Goal: Book appointment/travel/reservation

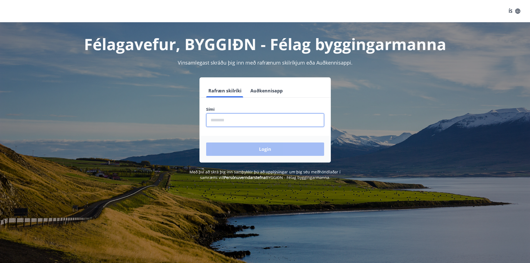
click at [243, 120] on input "phone" at bounding box center [265, 120] width 118 height 14
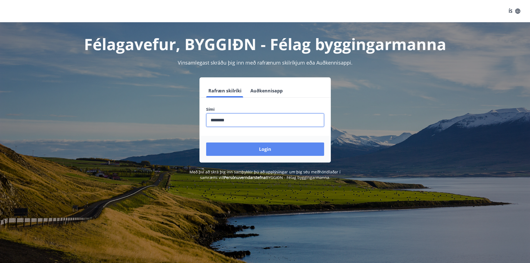
type input "********"
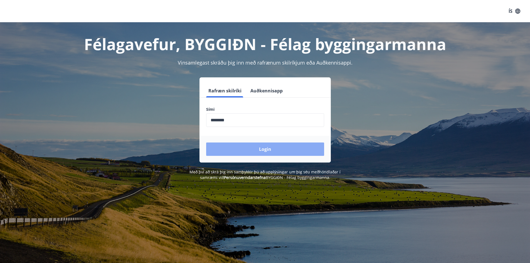
click at [266, 151] on button "Login" at bounding box center [265, 149] width 118 height 13
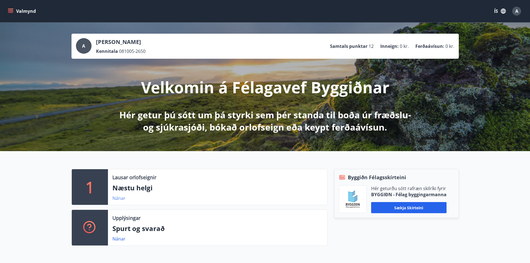
click at [119, 197] on link "Nánar" at bounding box center [118, 198] width 13 height 6
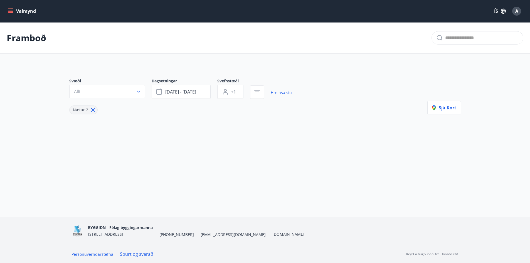
type input "*"
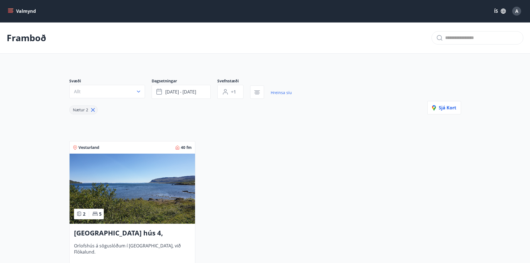
scroll to position [56, 0]
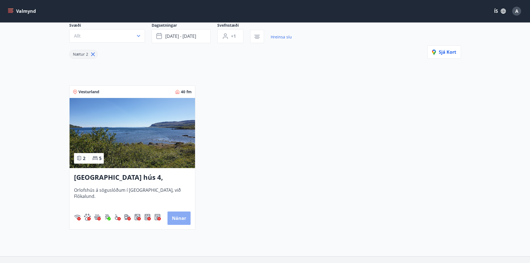
click at [180, 216] on button "Nánar" at bounding box center [179, 218] width 23 height 13
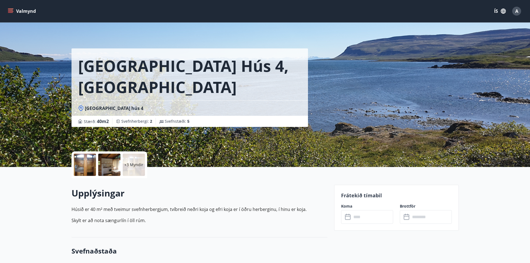
click at [16, 11] on button "Valmynd" at bounding box center [22, 11] width 31 height 10
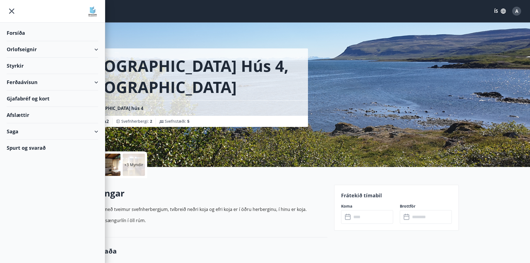
click at [95, 50] on div "Orlofseignir" at bounding box center [53, 49] width 92 height 16
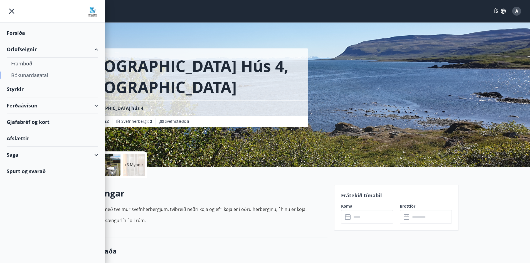
click at [33, 74] on div "Bókunardagatal" at bounding box center [52, 75] width 83 height 12
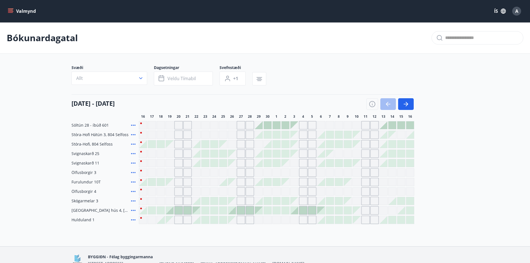
click at [261, 127] on div at bounding box center [259, 125] width 8 height 8
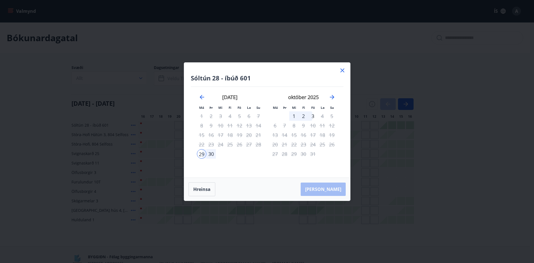
click at [342, 70] on icon at bounding box center [343, 70] width 4 height 4
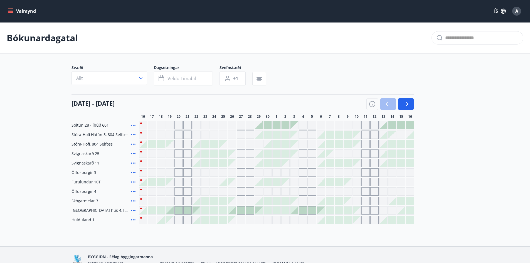
click at [181, 192] on div "Gráir dagar eru ekki bókanlegir" at bounding box center [179, 191] width 8 height 8
click at [179, 210] on div at bounding box center [179, 211] width 8 height 8
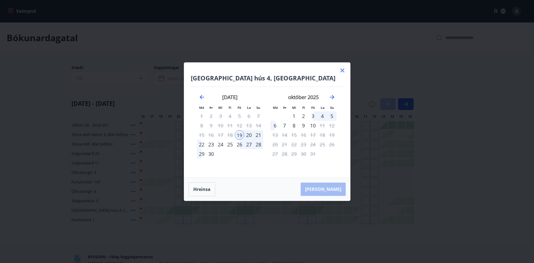
click at [240, 135] on div "19" at bounding box center [239, 134] width 9 height 9
click at [344, 69] on icon at bounding box center [343, 70] width 4 height 4
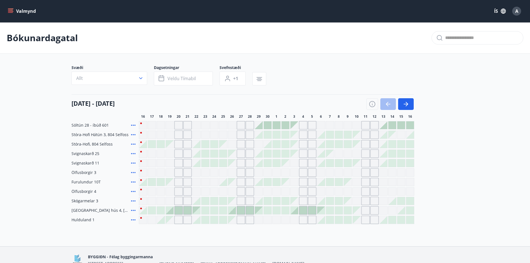
scroll to position [30, 0]
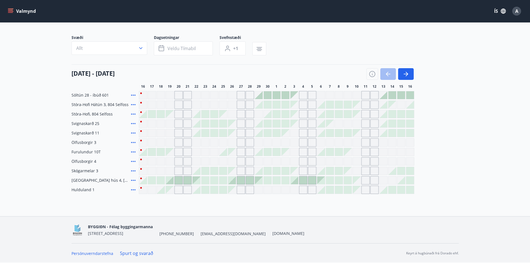
click at [172, 182] on div at bounding box center [170, 180] width 8 height 8
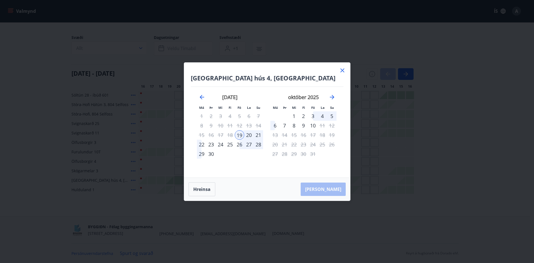
click at [241, 135] on div "19" at bounding box center [239, 134] width 9 height 9
drag, startPoint x: 247, startPoint y: 134, endPoint x: 254, endPoint y: 134, distance: 6.1
click at [248, 134] on div "20" at bounding box center [248, 134] width 9 height 9
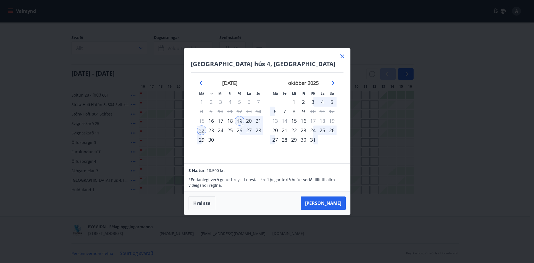
click at [342, 56] on icon at bounding box center [342, 56] width 7 height 7
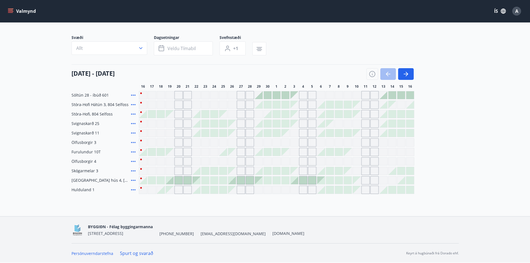
scroll to position [0, 0]
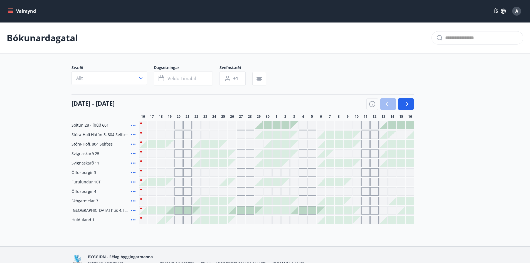
click at [8, 11] on icon "menu" at bounding box center [11, 11] width 6 height 6
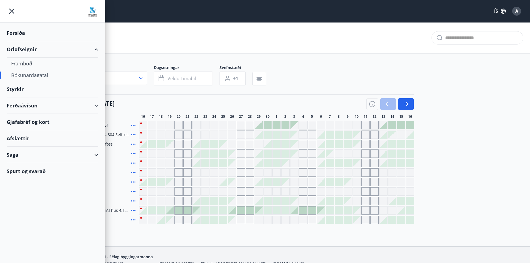
click at [29, 73] on div "Bókunardagatal" at bounding box center [52, 75] width 83 height 12
click at [35, 74] on div "Bókunardagatal" at bounding box center [52, 75] width 83 height 12
click at [15, 154] on div "Saga" at bounding box center [53, 155] width 92 height 16
drag, startPoint x: 24, startPoint y: 49, endPoint x: 88, endPoint y: 53, distance: 63.6
click at [25, 49] on div "Orlofseignir" at bounding box center [53, 49] width 92 height 16
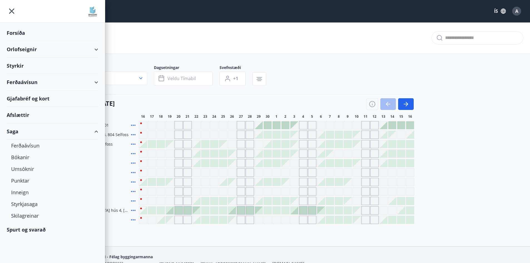
click at [96, 49] on div "Orlofseignir" at bounding box center [53, 49] width 92 height 16
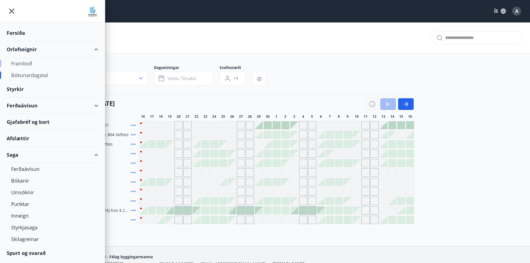
click at [27, 62] on div "Framboð" at bounding box center [52, 64] width 83 height 12
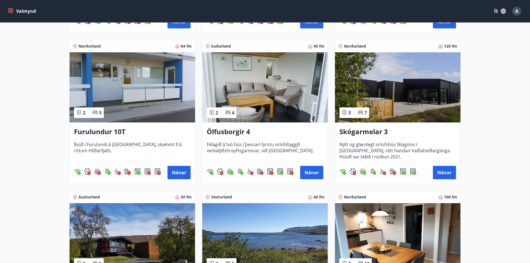
scroll to position [473, 0]
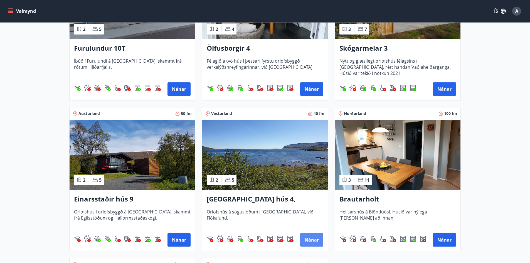
click at [312, 237] on button "Nánar" at bounding box center [311, 239] width 23 height 13
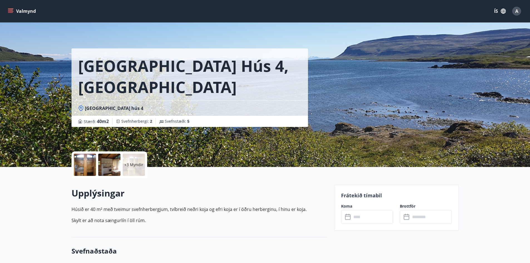
scroll to position [84, 0]
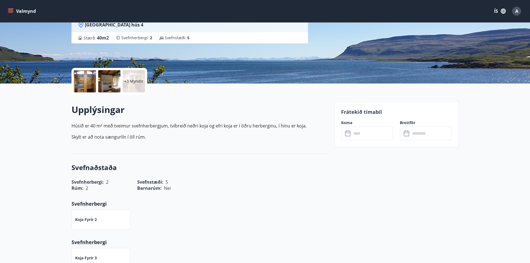
click at [84, 73] on div at bounding box center [85, 81] width 22 height 22
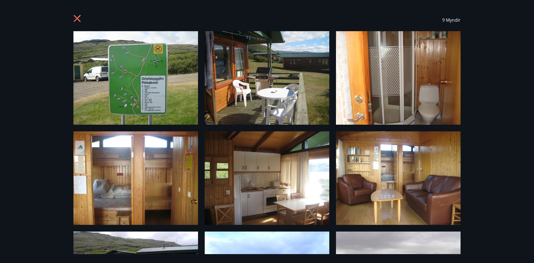
click at [156, 93] on img at bounding box center [135, 78] width 125 height 94
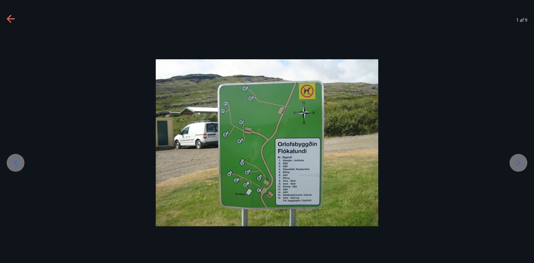
click at [520, 161] on icon at bounding box center [518, 162] width 9 height 9
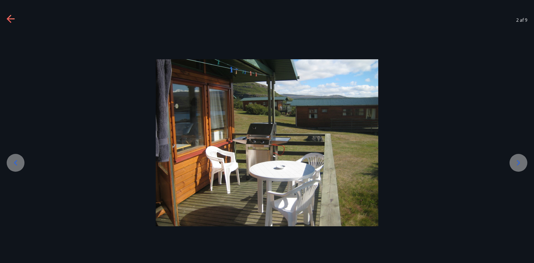
click at [520, 161] on icon at bounding box center [518, 162] width 9 height 9
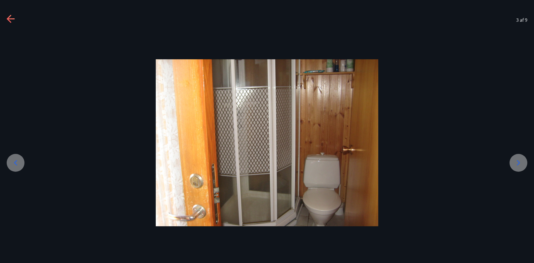
click at [520, 161] on icon at bounding box center [518, 162] width 9 height 9
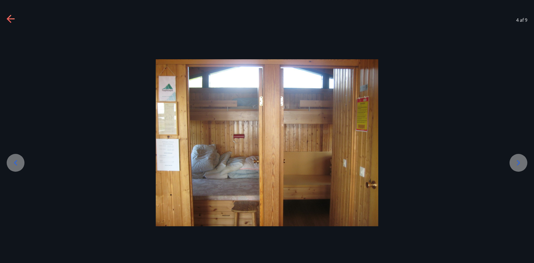
click at [519, 161] on icon at bounding box center [518, 162] width 9 height 9
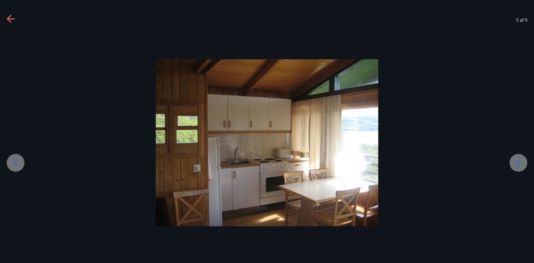
click at [519, 161] on icon at bounding box center [518, 162] width 9 height 9
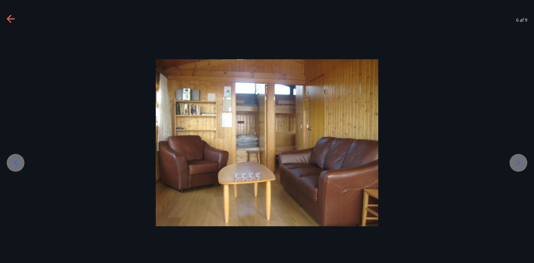
click at [519, 161] on icon at bounding box center [518, 162] width 9 height 9
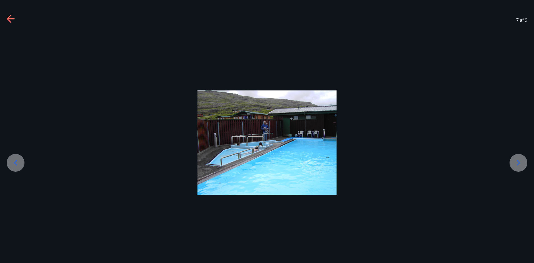
click at [516, 161] on icon at bounding box center [518, 162] width 9 height 9
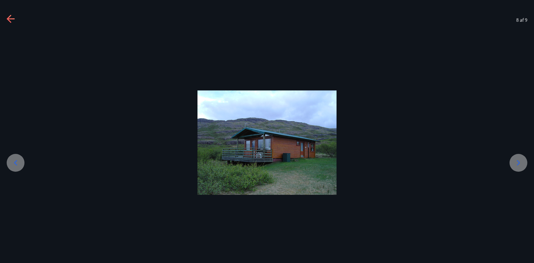
click at [16, 161] on icon at bounding box center [15, 162] width 3 height 5
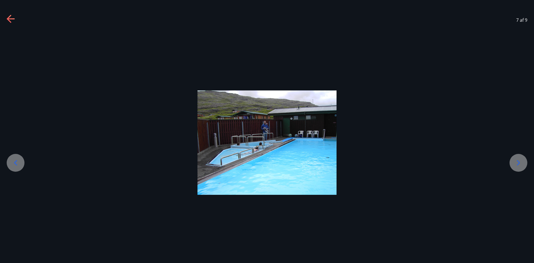
click at [518, 161] on icon at bounding box center [519, 162] width 3 height 5
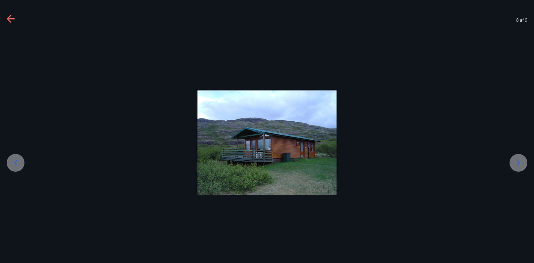
click at [12, 163] on icon at bounding box center [15, 162] width 9 height 9
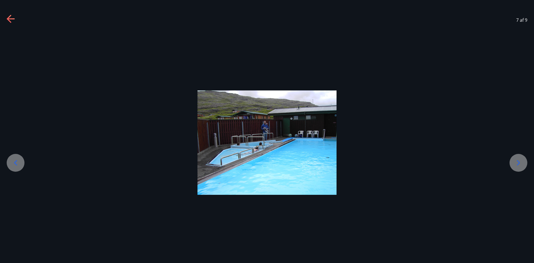
click at [519, 163] on icon at bounding box center [518, 162] width 9 height 9
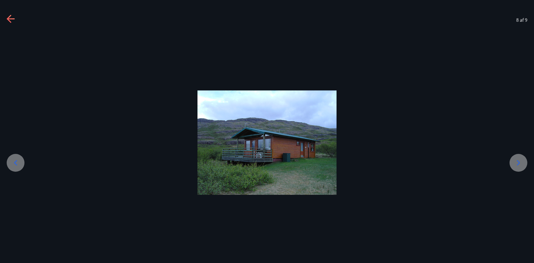
click at [519, 161] on icon at bounding box center [519, 162] width 3 height 5
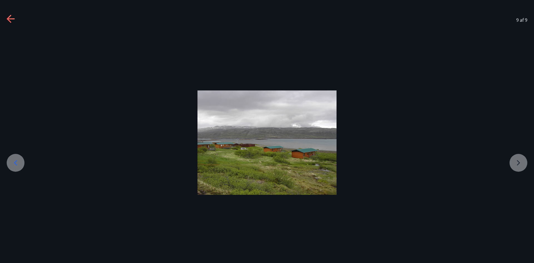
click at [519, 161] on div at bounding box center [267, 142] width 534 height 104
click at [517, 163] on div at bounding box center [267, 142] width 534 height 104
click at [13, 161] on icon at bounding box center [15, 162] width 9 height 9
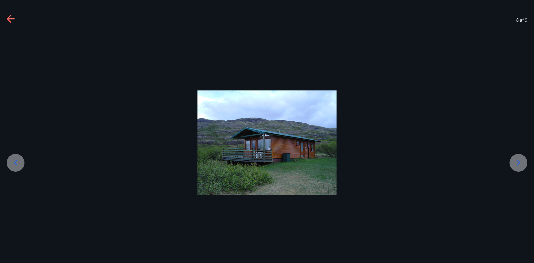
click at [14, 160] on icon at bounding box center [15, 162] width 9 height 9
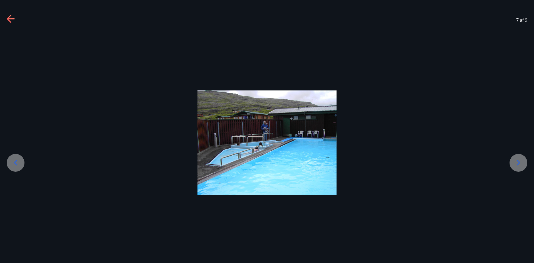
click at [14, 160] on icon at bounding box center [15, 162] width 9 height 9
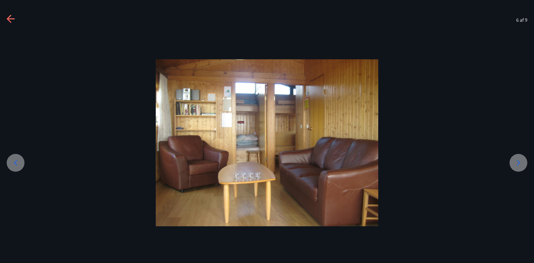
click at [15, 160] on icon at bounding box center [15, 162] width 9 height 9
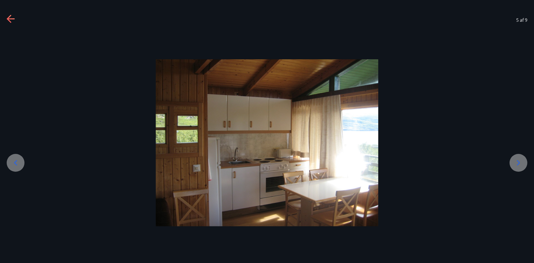
click at [15, 160] on icon at bounding box center [15, 162] width 9 height 9
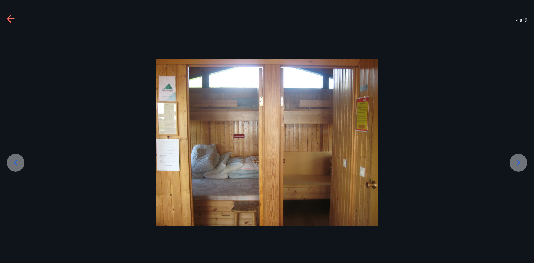
click at [15, 160] on icon at bounding box center [15, 162] width 9 height 9
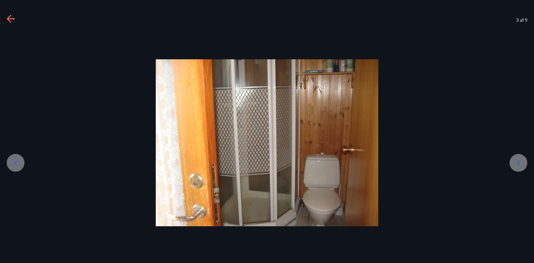
click at [9, 17] on icon at bounding box center [9, 19] width 4 height 8
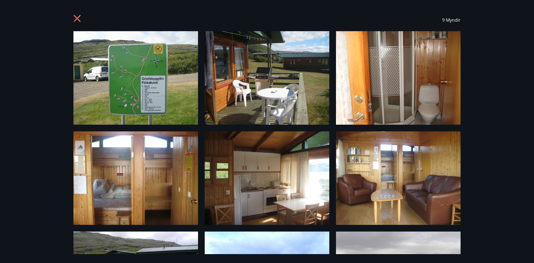
click at [76, 18] on icon at bounding box center [77, 19] width 9 height 9
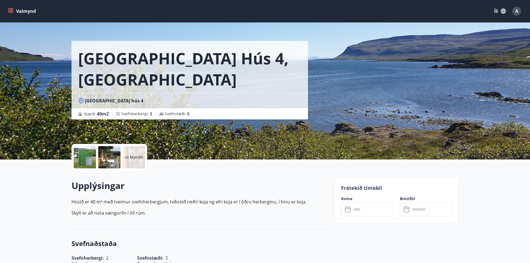
scroll to position [0, 0]
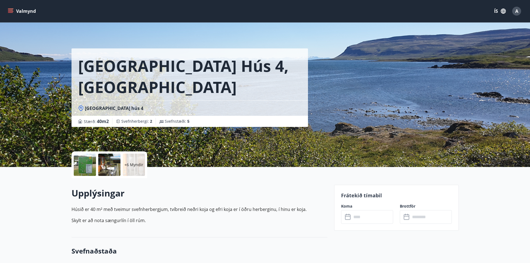
click at [82, 163] on div at bounding box center [85, 165] width 22 height 22
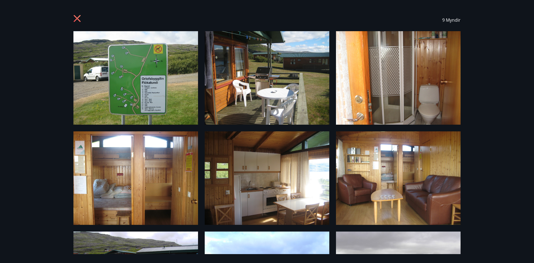
click at [157, 103] on img at bounding box center [135, 78] width 125 height 94
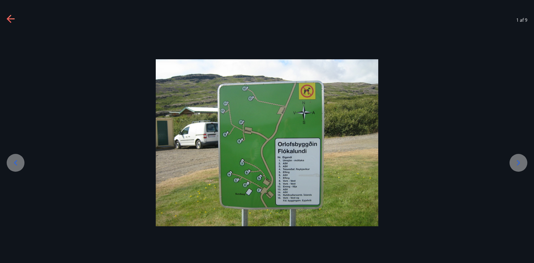
click at [520, 162] on icon at bounding box center [518, 162] width 9 height 9
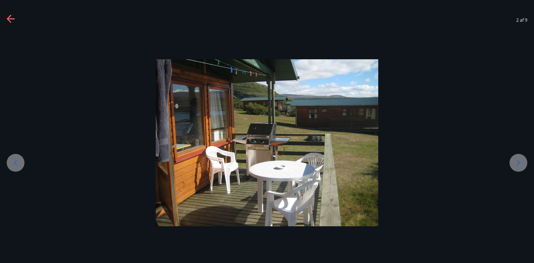
click at [520, 162] on icon at bounding box center [518, 162] width 9 height 9
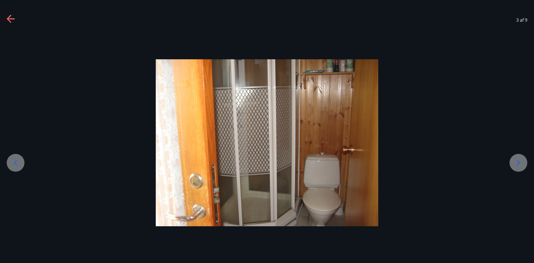
click at [520, 162] on icon at bounding box center [518, 162] width 9 height 9
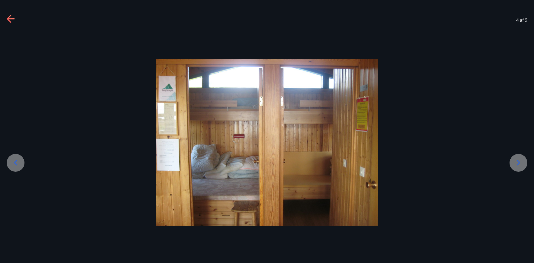
click at [520, 162] on icon at bounding box center [518, 162] width 9 height 9
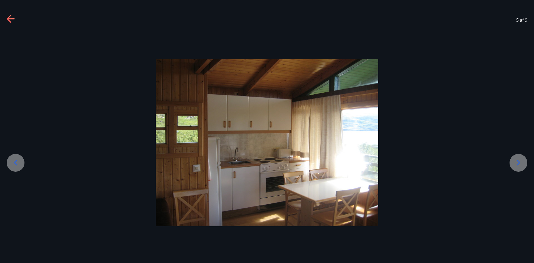
click at [520, 162] on icon at bounding box center [518, 162] width 9 height 9
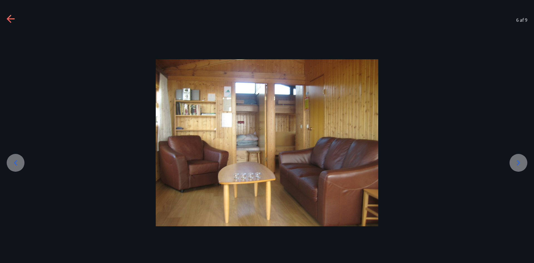
click at [520, 162] on icon at bounding box center [518, 162] width 9 height 9
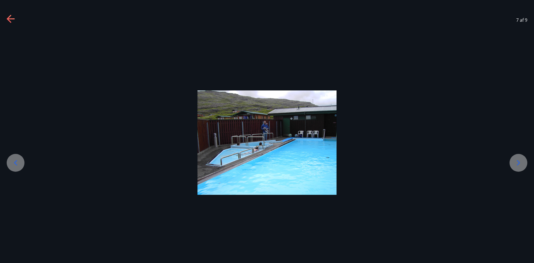
click at [520, 162] on icon at bounding box center [518, 162] width 9 height 9
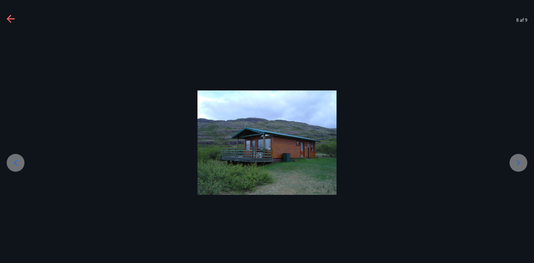
click at [520, 162] on icon at bounding box center [518, 162] width 9 height 9
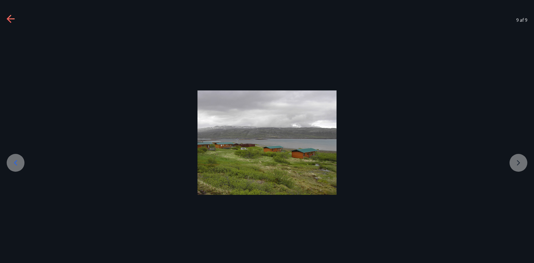
click at [520, 162] on div at bounding box center [267, 142] width 534 height 104
click at [519, 164] on div at bounding box center [267, 142] width 534 height 104
click at [8, 15] on icon at bounding box center [11, 19] width 9 height 9
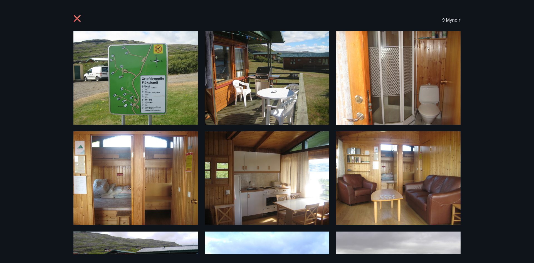
click at [78, 16] on icon at bounding box center [77, 19] width 9 height 9
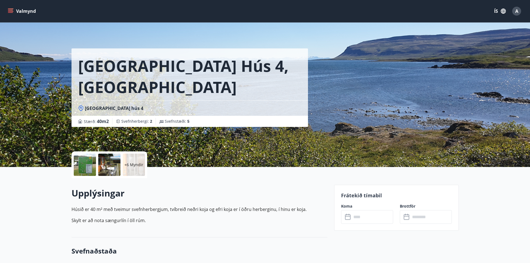
click at [9, 10] on icon "menu" at bounding box center [10, 10] width 5 height 1
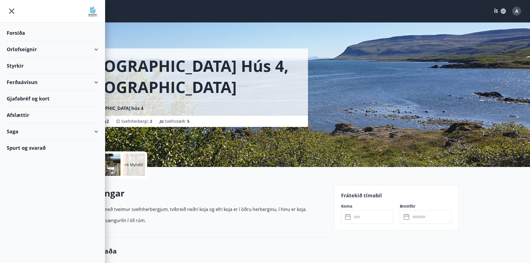
click at [96, 48] on div "Orlofseignir" at bounding box center [53, 49] width 92 height 16
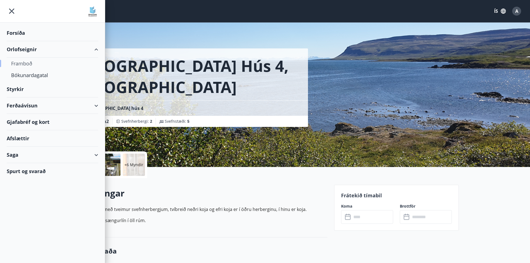
click at [27, 61] on div "Framboð" at bounding box center [52, 64] width 83 height 12
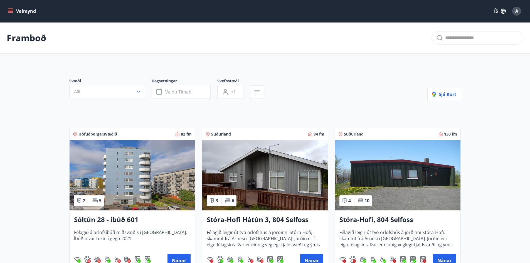
click at [11, 8] on button "Valmynd" at bounding box center [22, 11] width 31 height 10
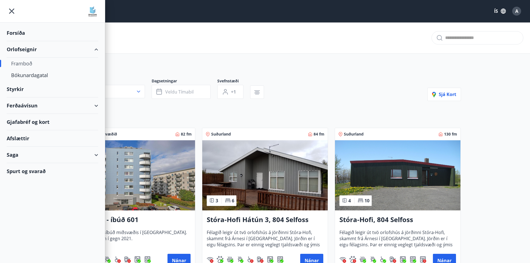
click at [96, 49] on div "Orlofseignir" at bounding box center [53, 49] width 92 height 16
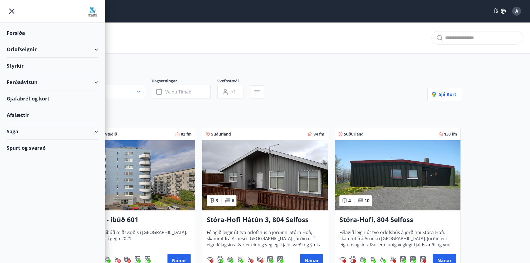
click at [96, 49] on div "Orlofseignir" at bounding box center [53, 49] width 92 height 16
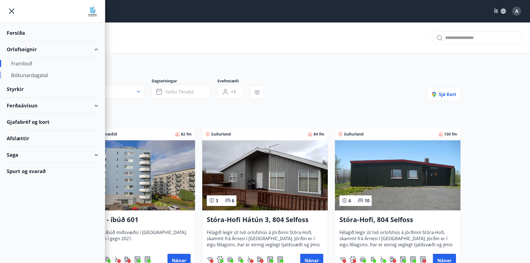
click at [35, 74] on div "Bókunardagatal" at bounding box center [52, 75] width 83 height 12
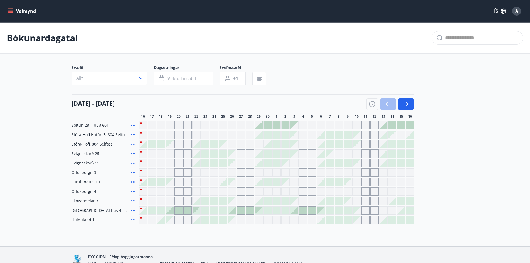
scroll to position [30, 0]
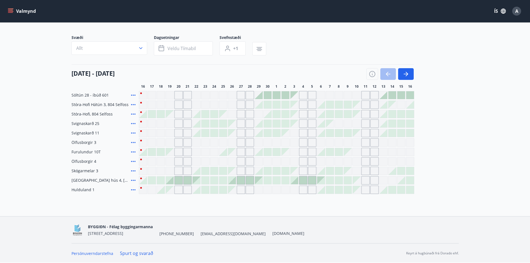
click at [267, 153] on div at bounding box center [268, 152] width 8 height 8
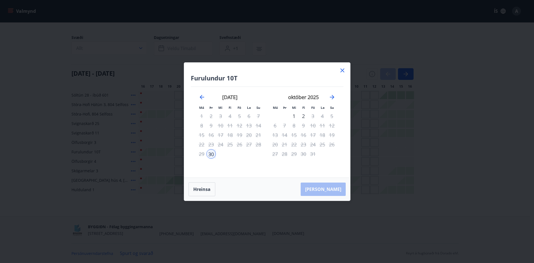
click at [342, 68] on icon at bounding box center [342, 70] width 7 height 7
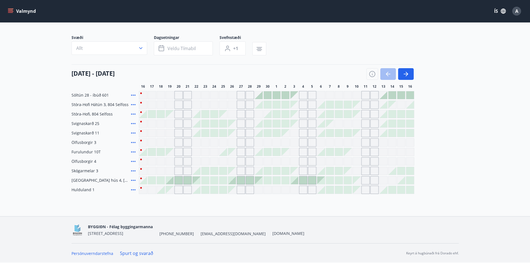
scroll to position [0, 0]
